Goal: Find contact information: Find contact information

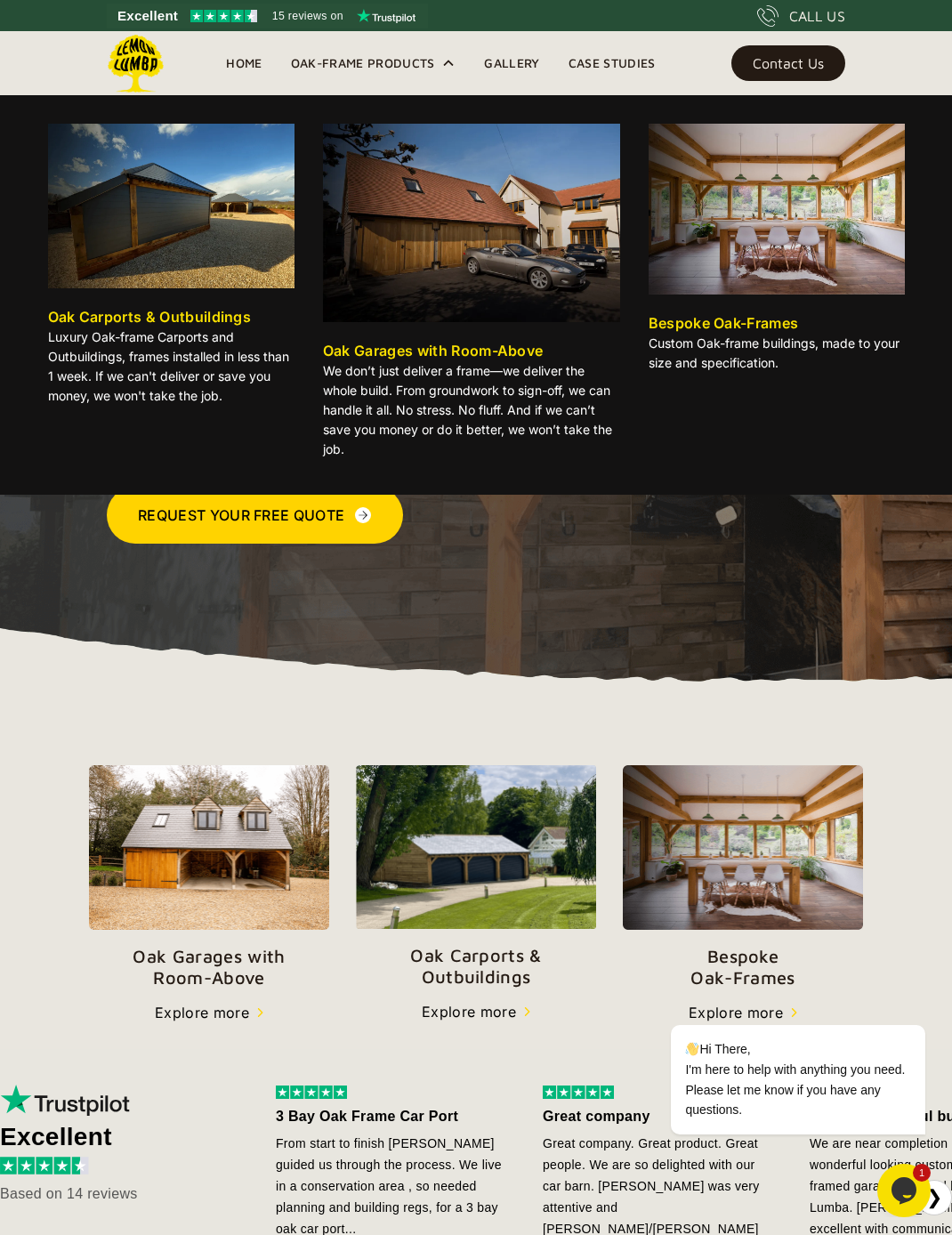
click at [446, 64] on icon at bounding box center [448, 63] width 10 height 6
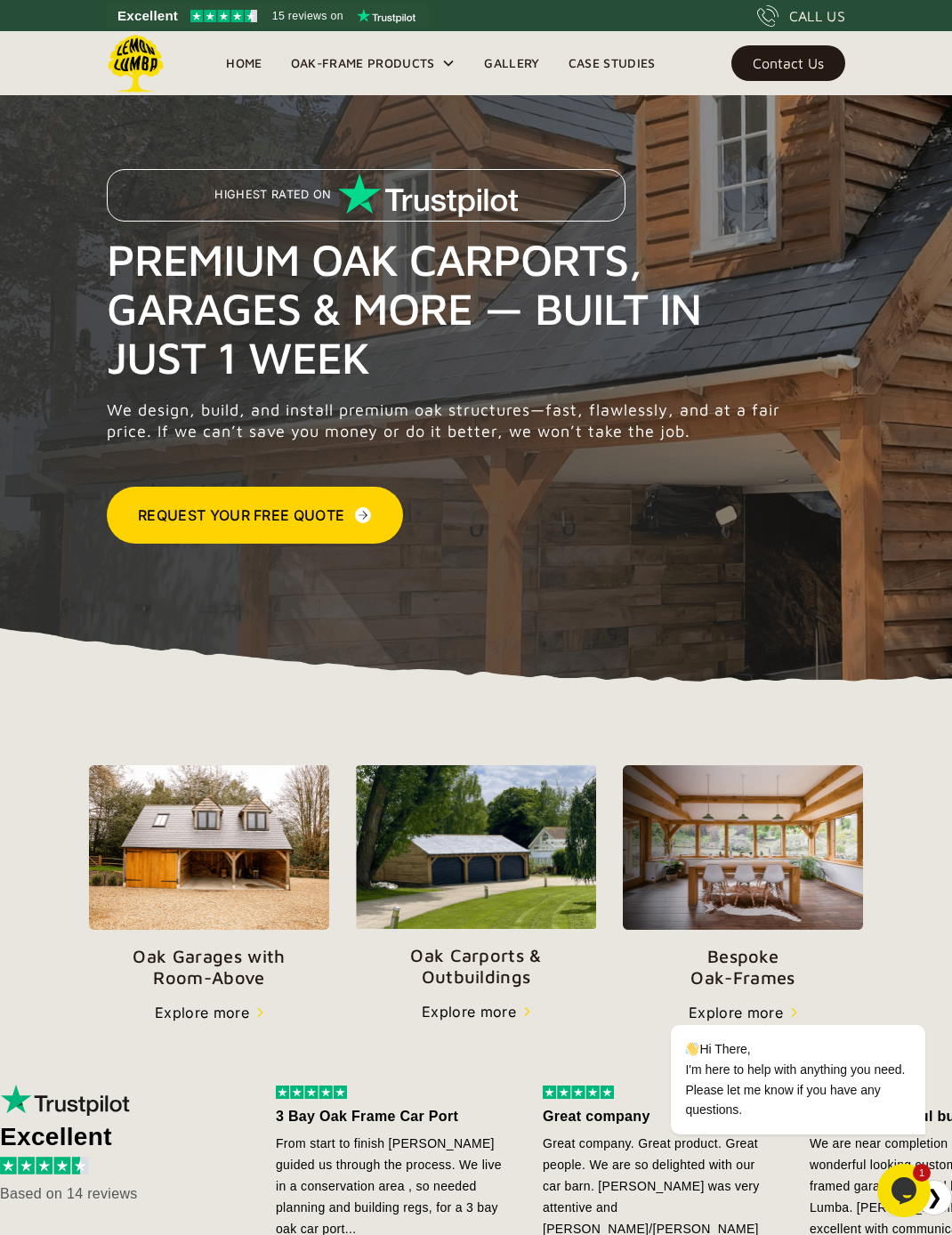
click at [415, 62] on div "Oak-Frame Products" at bounding box center [363, 63] width 145 height 21
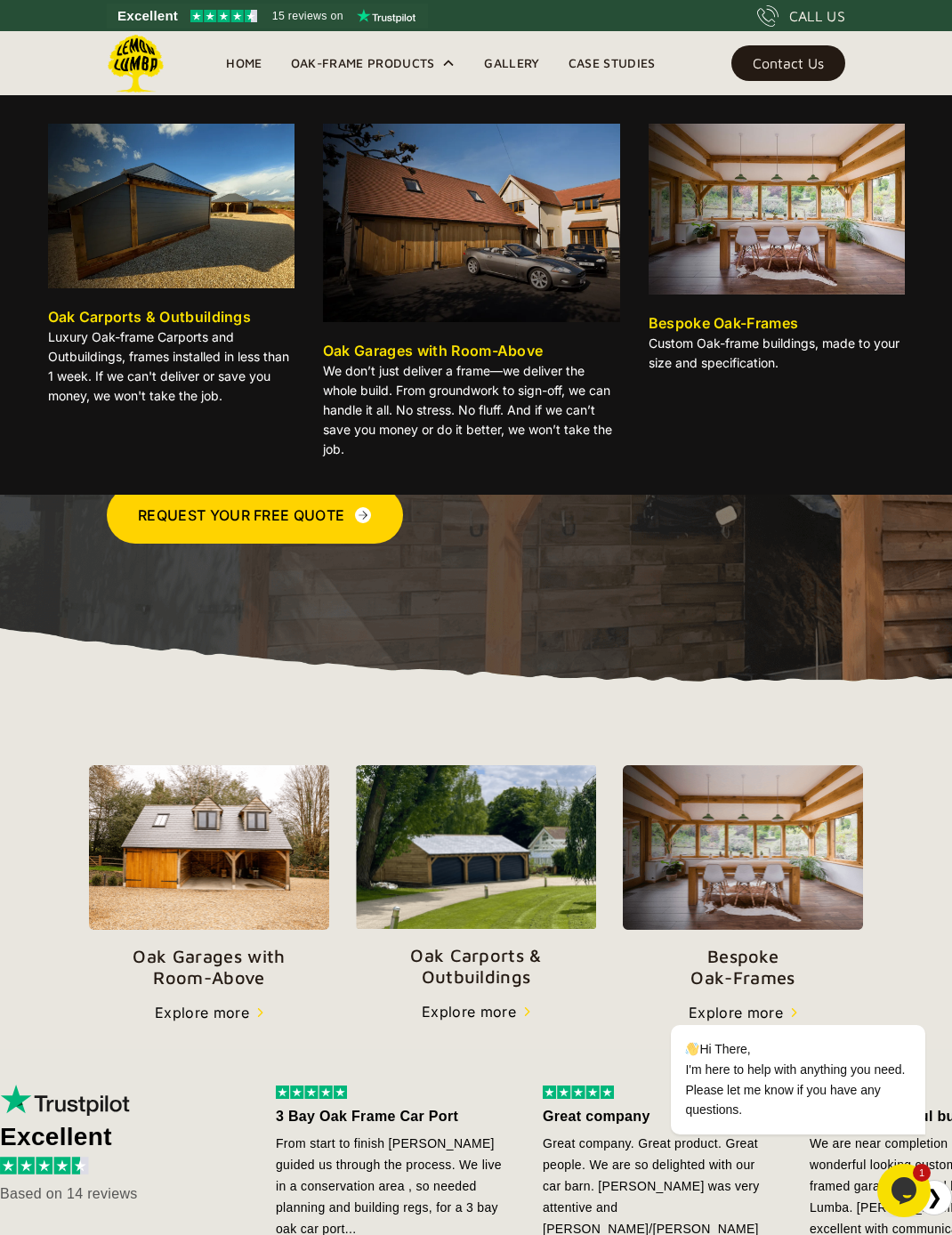
click at [240, 236] on img at bounding box center [171, 206] width 246 height 165
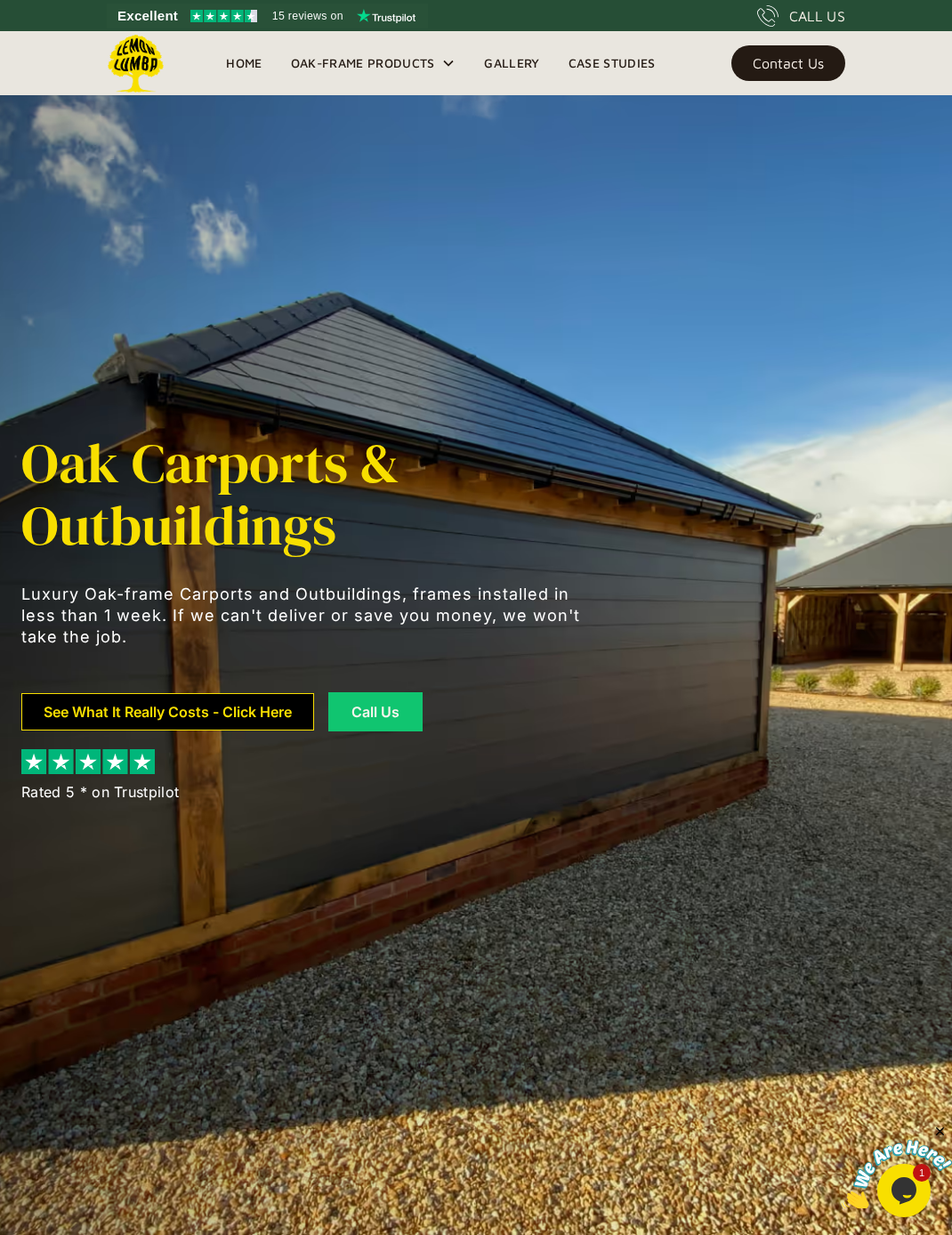
click at [265, 715] on link "See What It Really Costs - Click Here" at bounding box center [167, 711] width 293 height 37
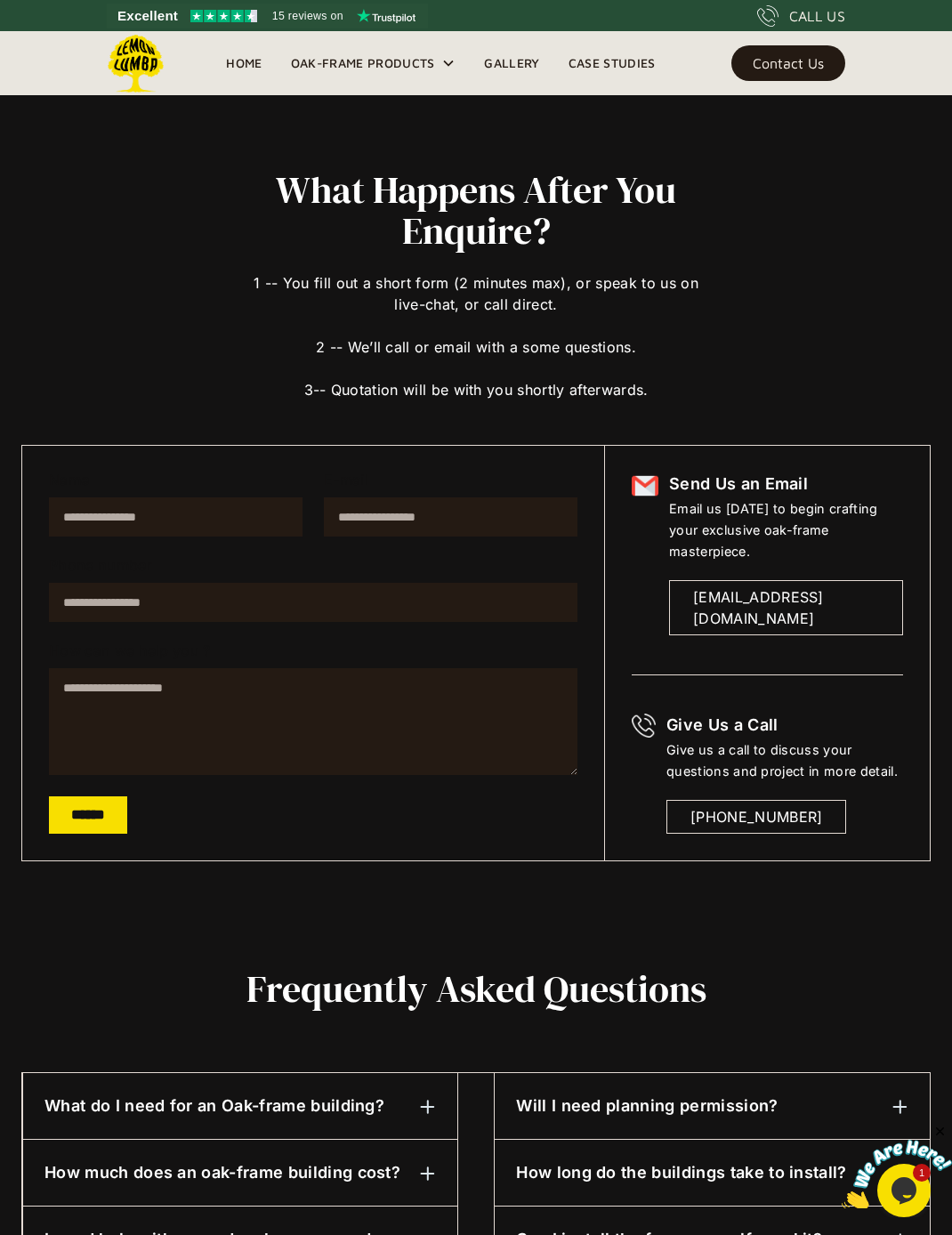
click at [511, 61] on link "Gallery" at bounding box center [512, 63] width 84 height 26
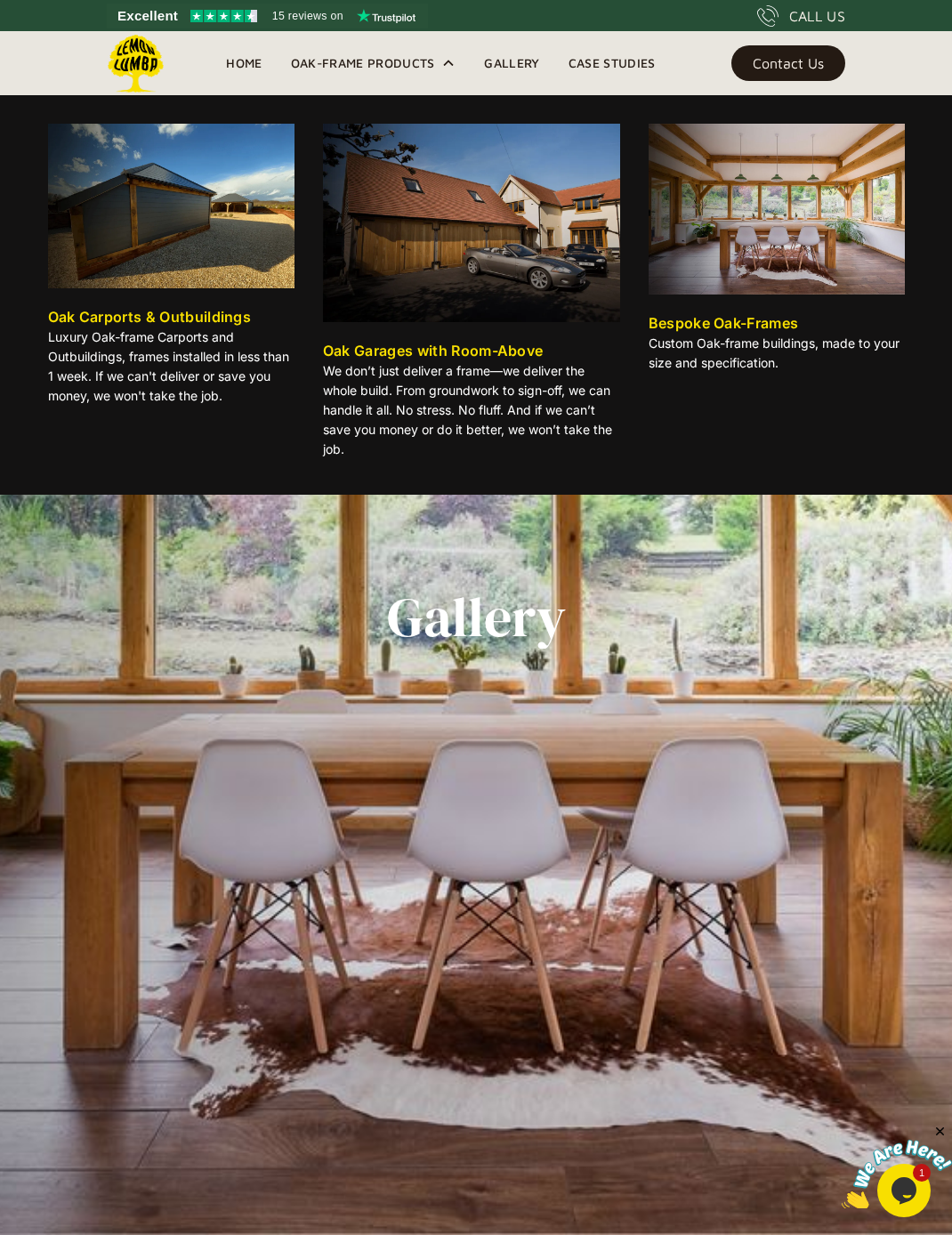
click at [185, 252] on img at bounding box center [171, 206] width 246 height 165
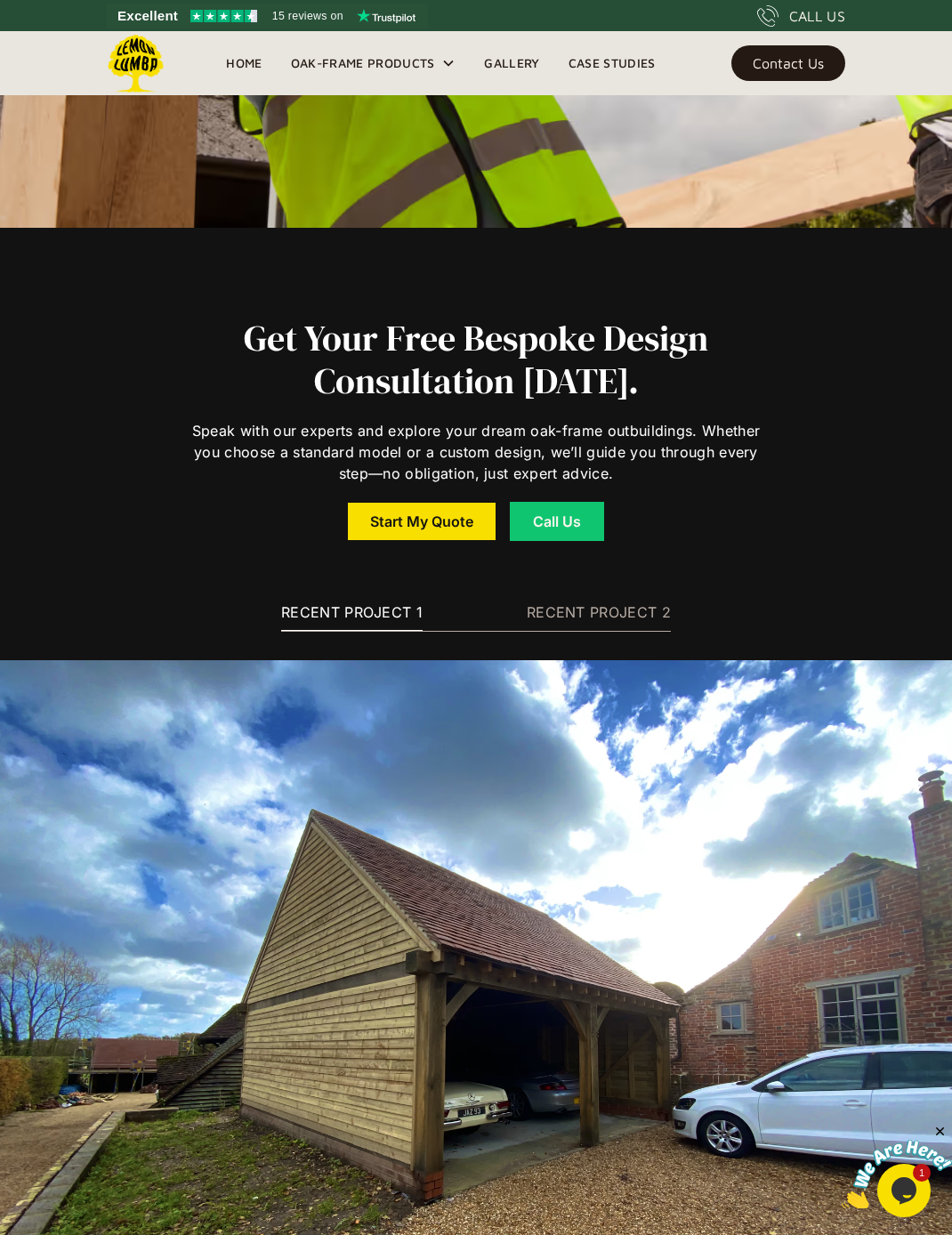
scroll to position [12458, 0]
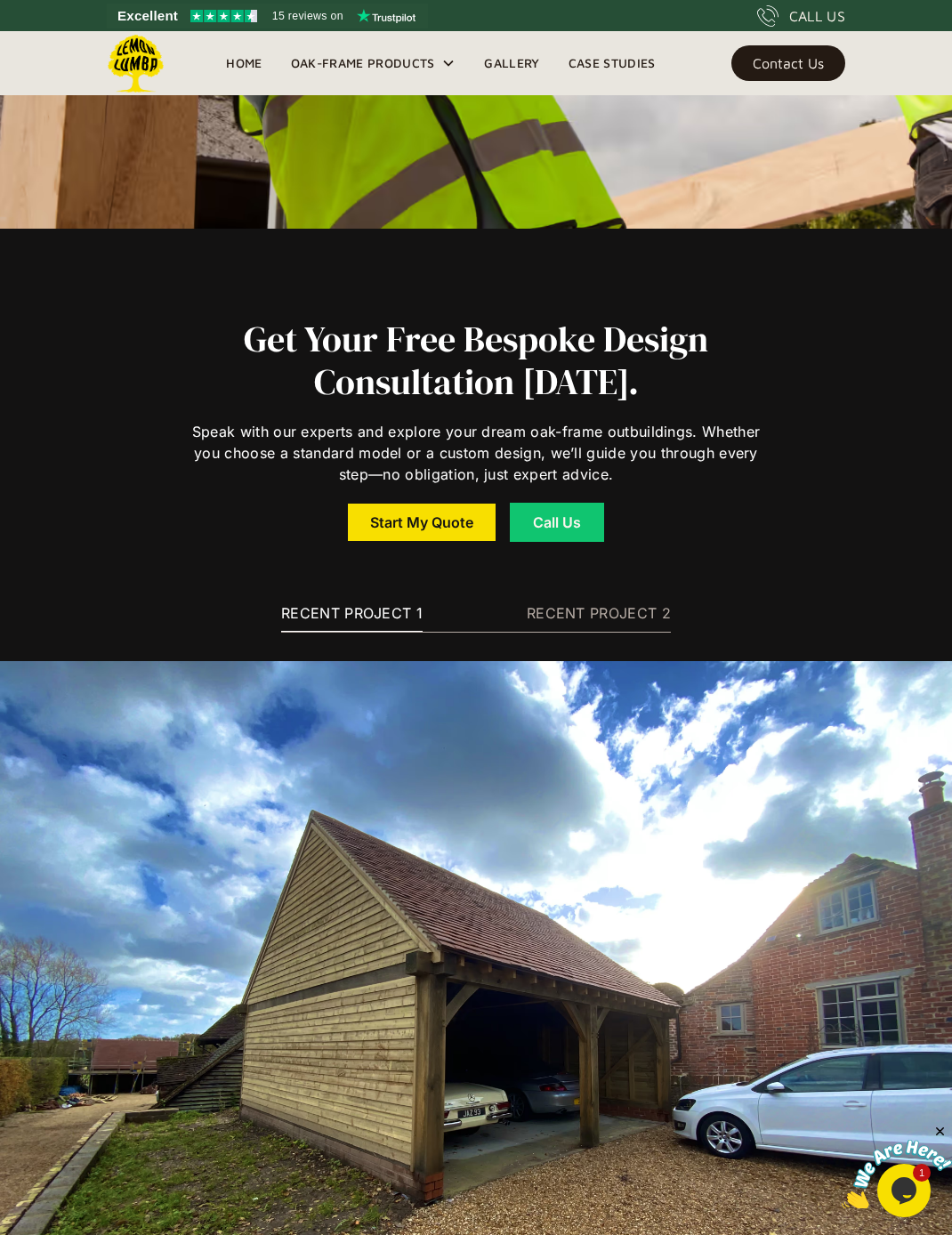
click at [552, 596] on link "RECENT PROJECT 2" at bounding box center [598, 614] width 145 height 36
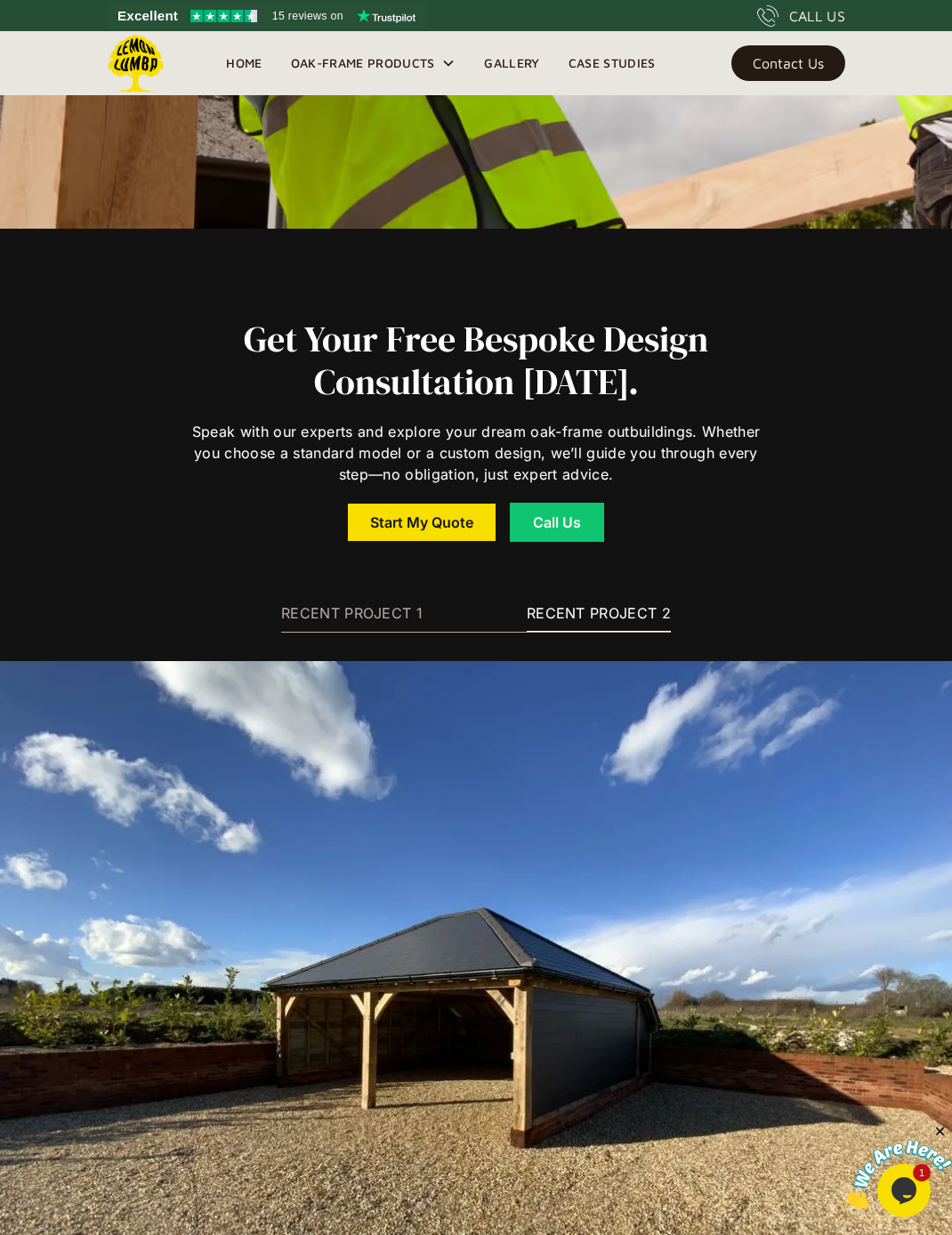
click at [406, 602] on div "RECENT PROJECT 1" at bounding box center [352, 612] width 142 height 21
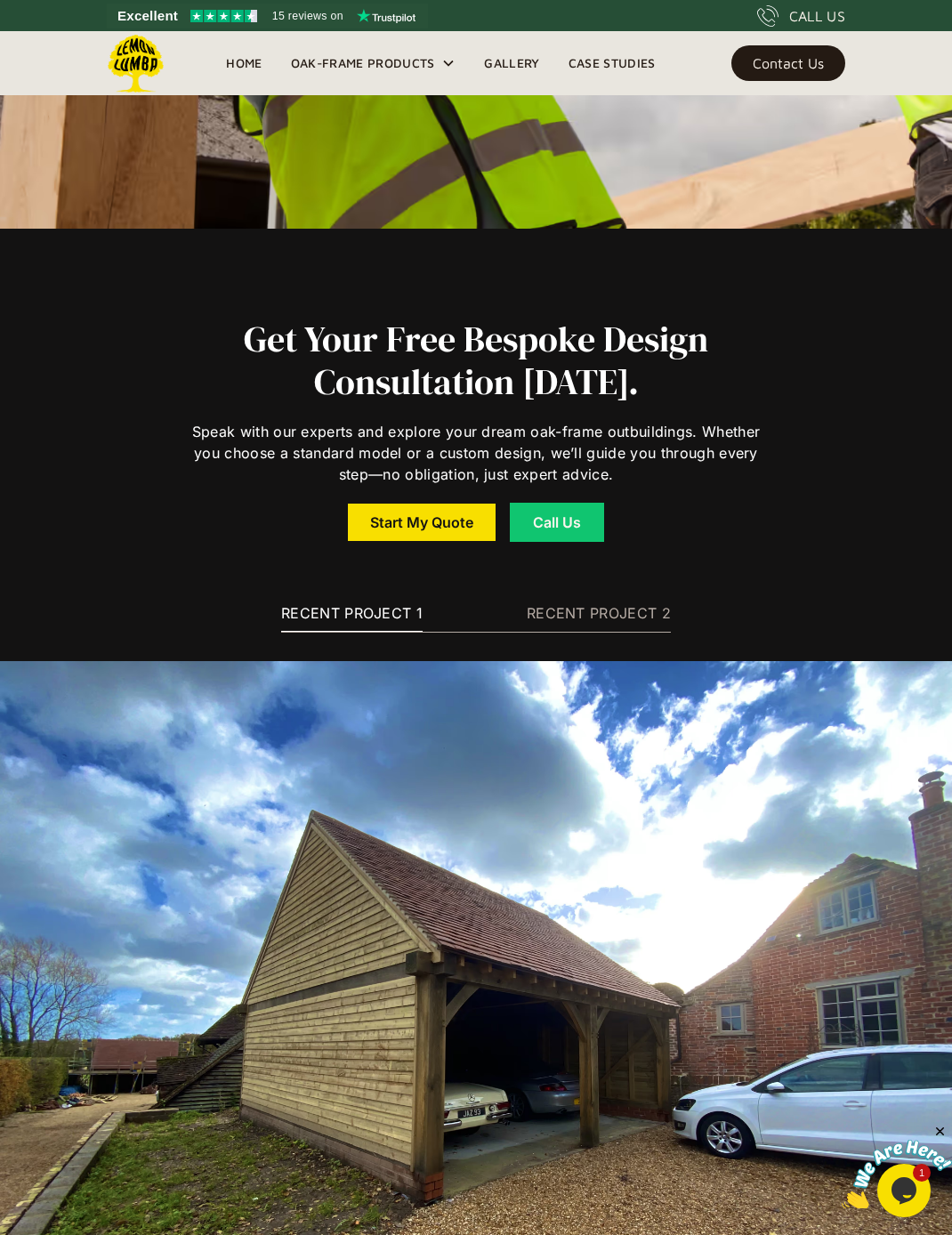
click at [560, 602] on div "RECENT PROJECT 2" at bounding box center [598, 612] width 145 height 21
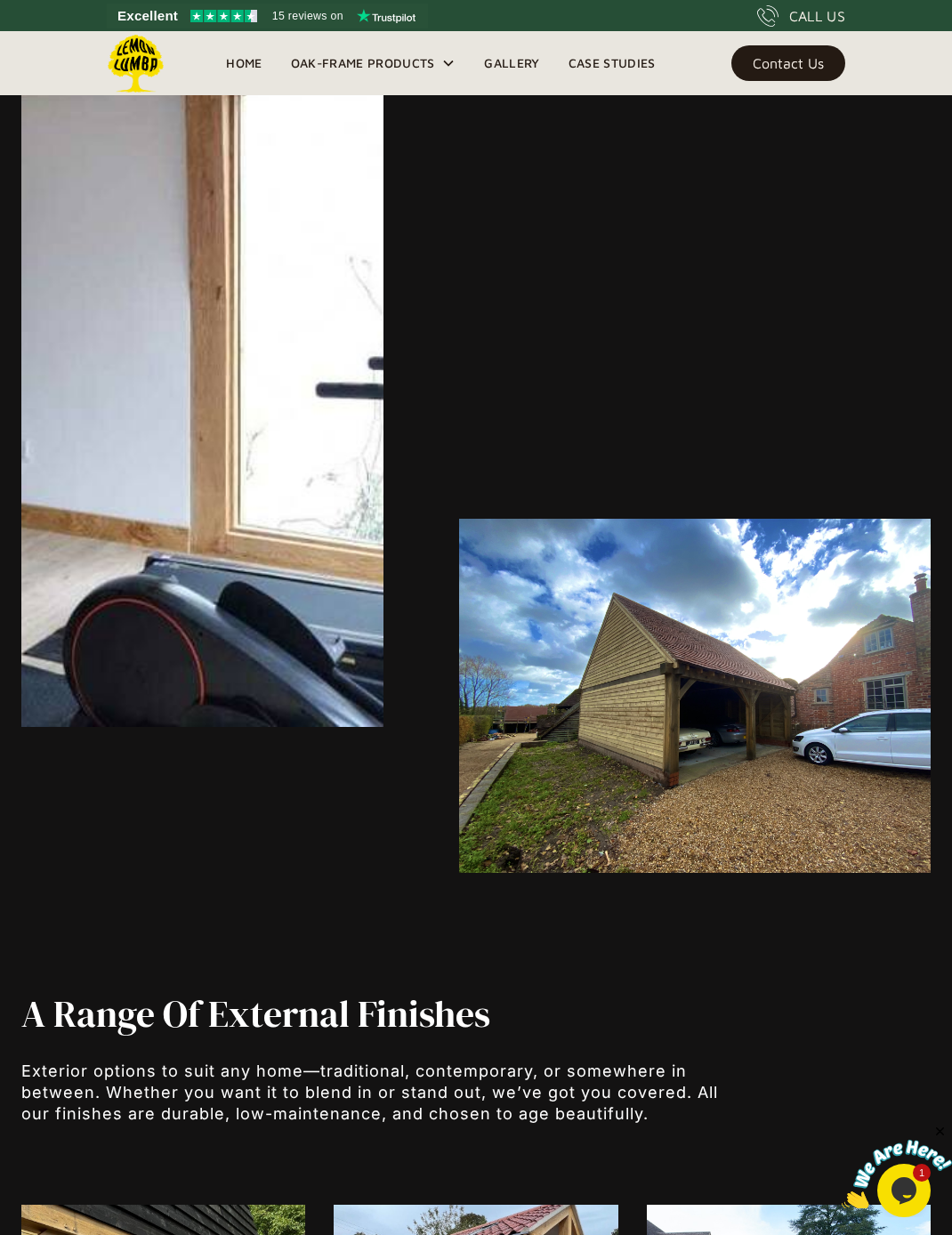
scroll to position [5108, 0]
click at [267, 55] on link "Home" at bounding box center [244, 63] width 64 height 26
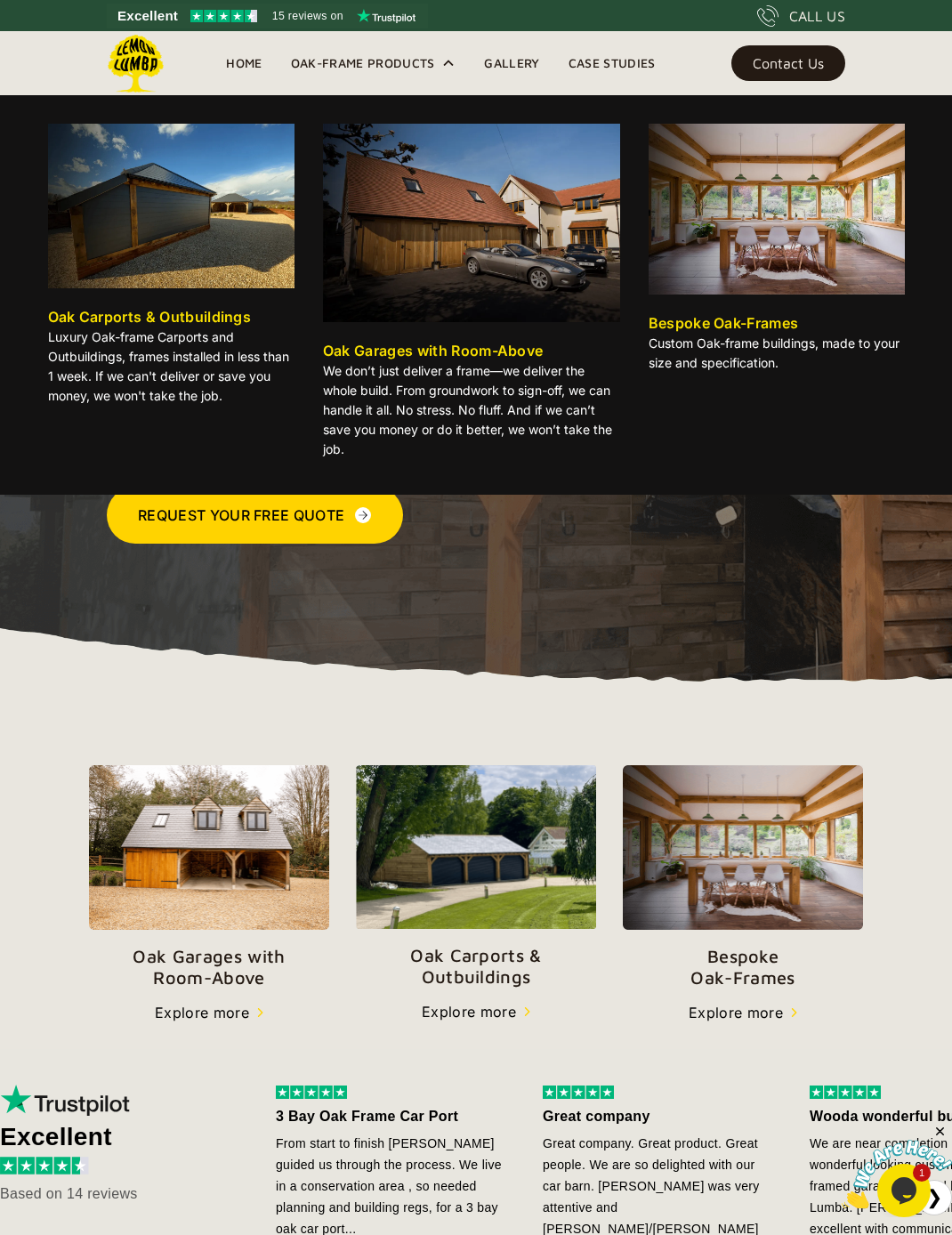
click at [178, 324] on div "Oak Carports & Outbuildings" at bounding box center [150, 316] width 204 height 21
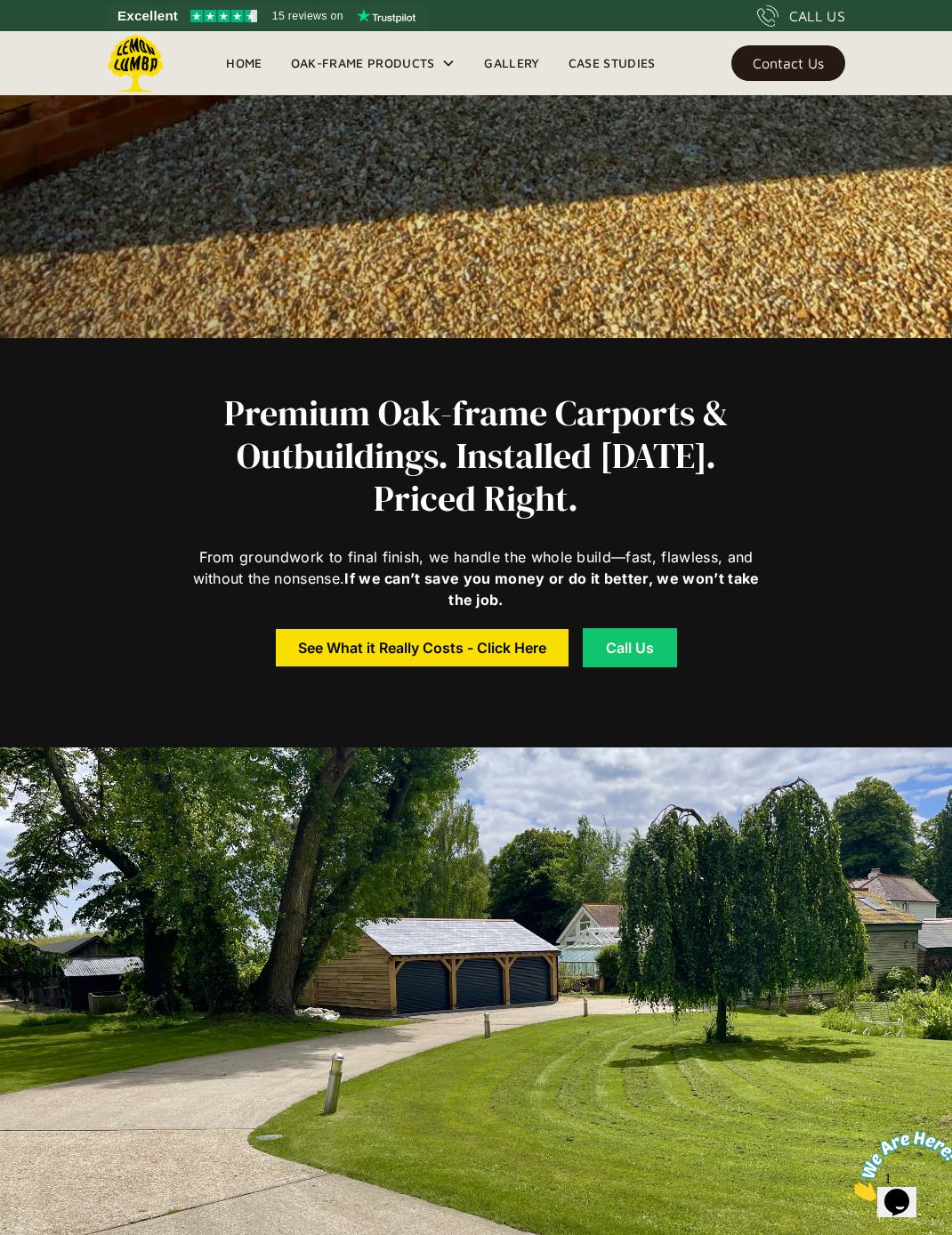
scroll to position [846, 0]
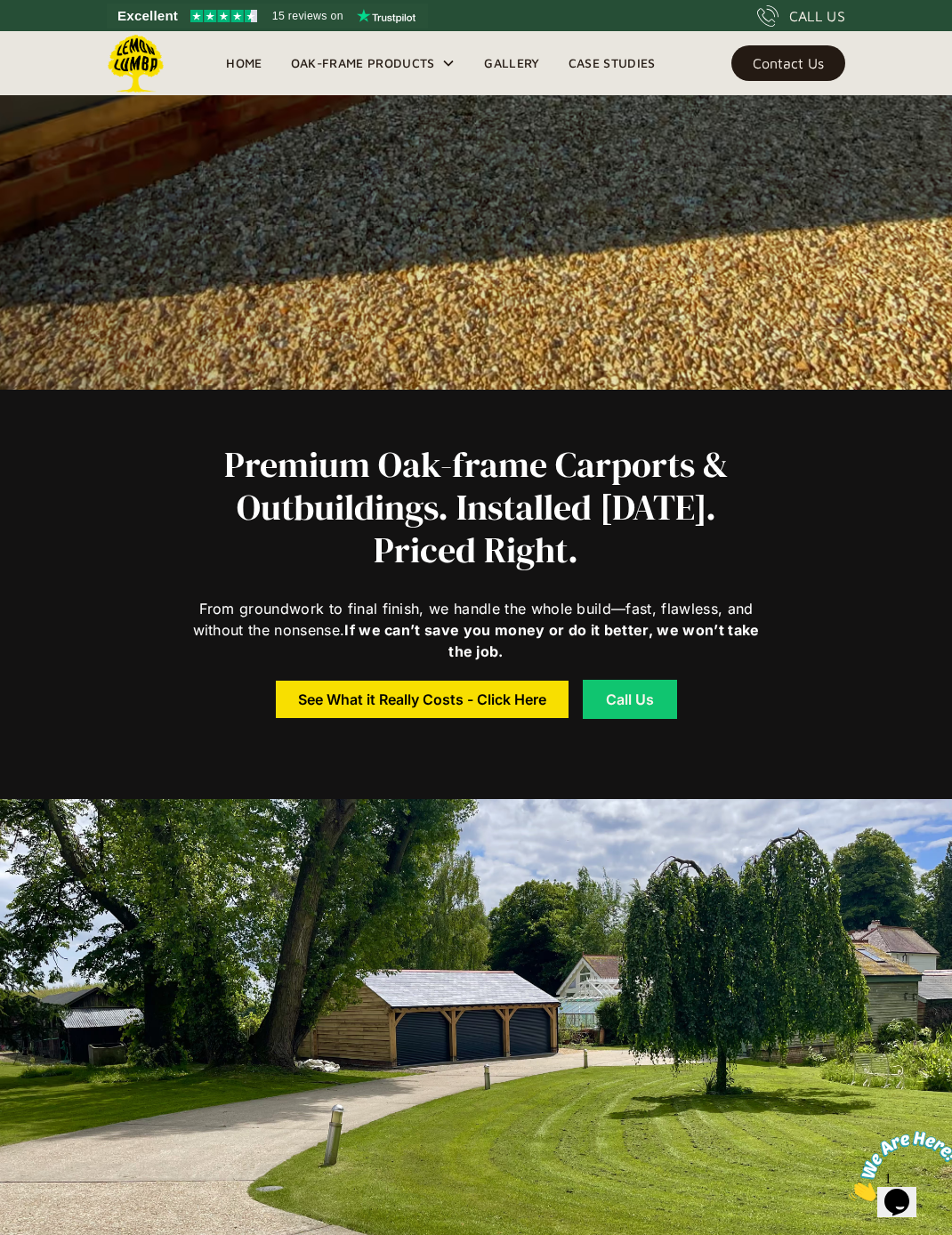
click at [802, 62] on div "Contact Us" at bounding box center [788, 64] width 71 height 13
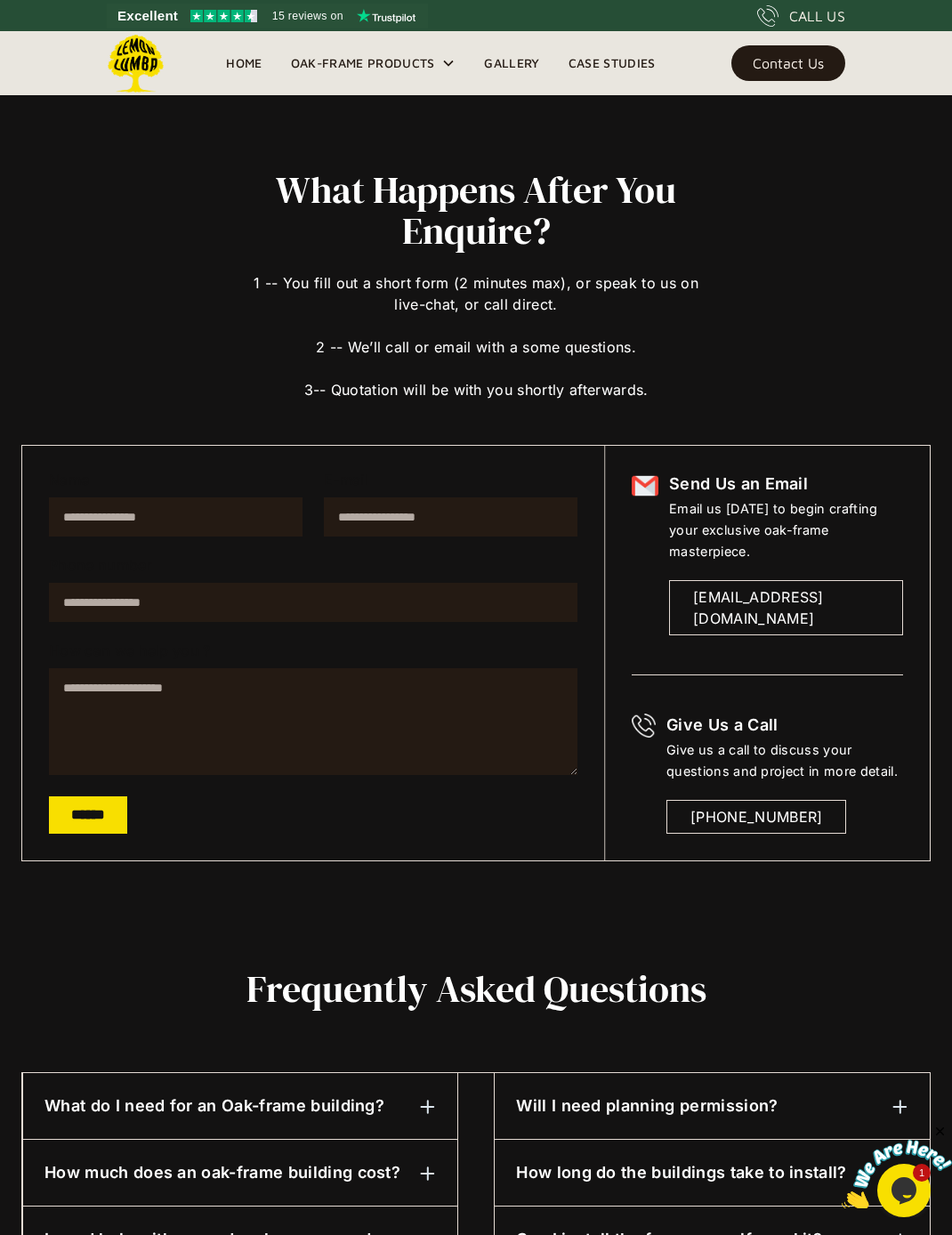
click at [204, 519] on input "Name" at bounding box center [175, 517] width 254 height 39
click at [869, 580] on link "[EMAIL_ADDRESS][DOMAIN_NAME]" at bounding box center [786, 607] width 234 height 55
click at [807, 587] on div "[EMAIL_ADDRESS][DOMAIN_NAME]" at bounding box center [786, 607] width 186 height 43
